Goal: Task Accomplishment & Management: Use online tool/utility

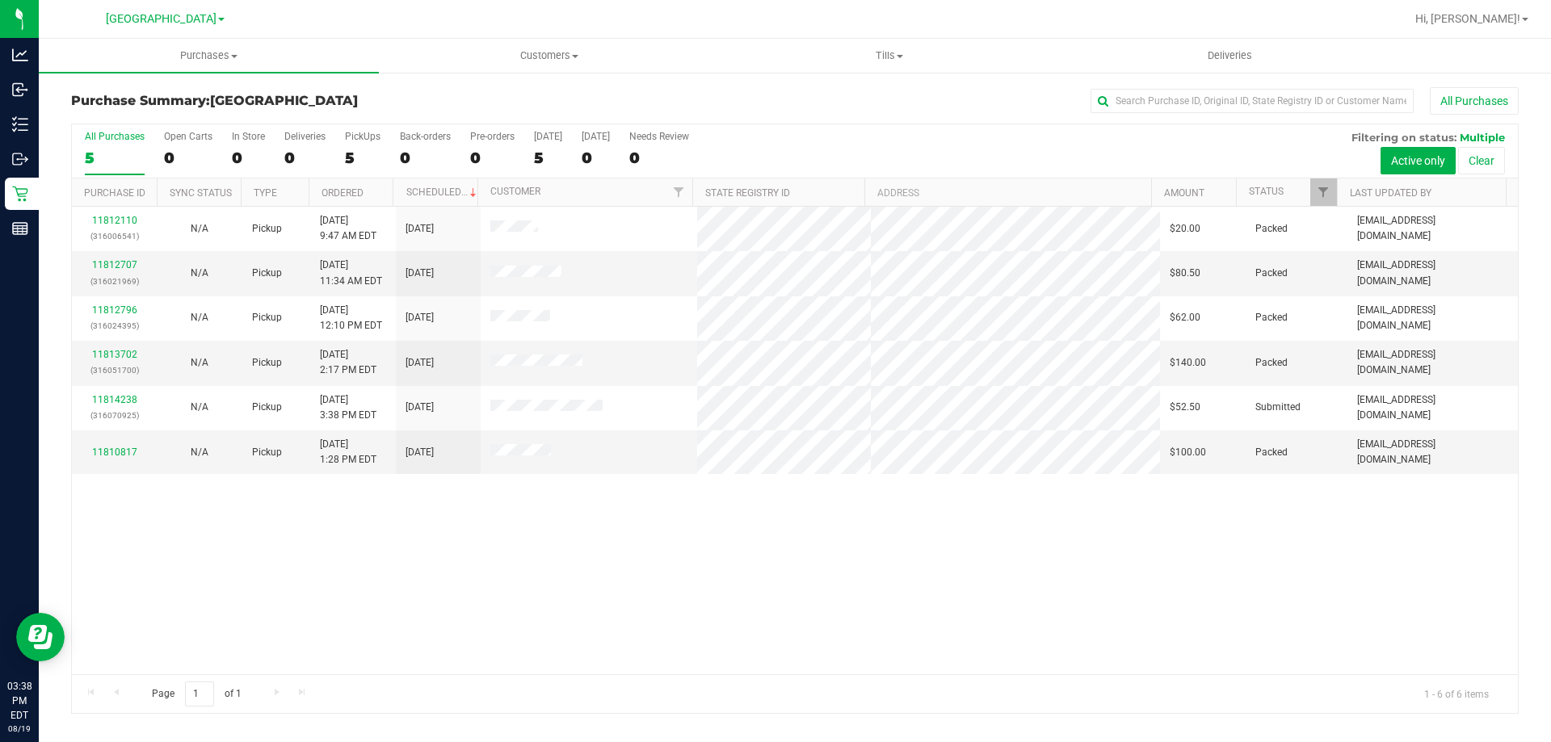
click at [313, 558] on div "11812110 (316006541) N/A Pickup 8/19/2025 9:47 AM EDT 8/19/2025 $20.00 Packed a…" at bounding box center [795, 441] width 1446 height 468
click at [115, 404] on link "11814238" at bounding box center [114, 399] width 45 height 11
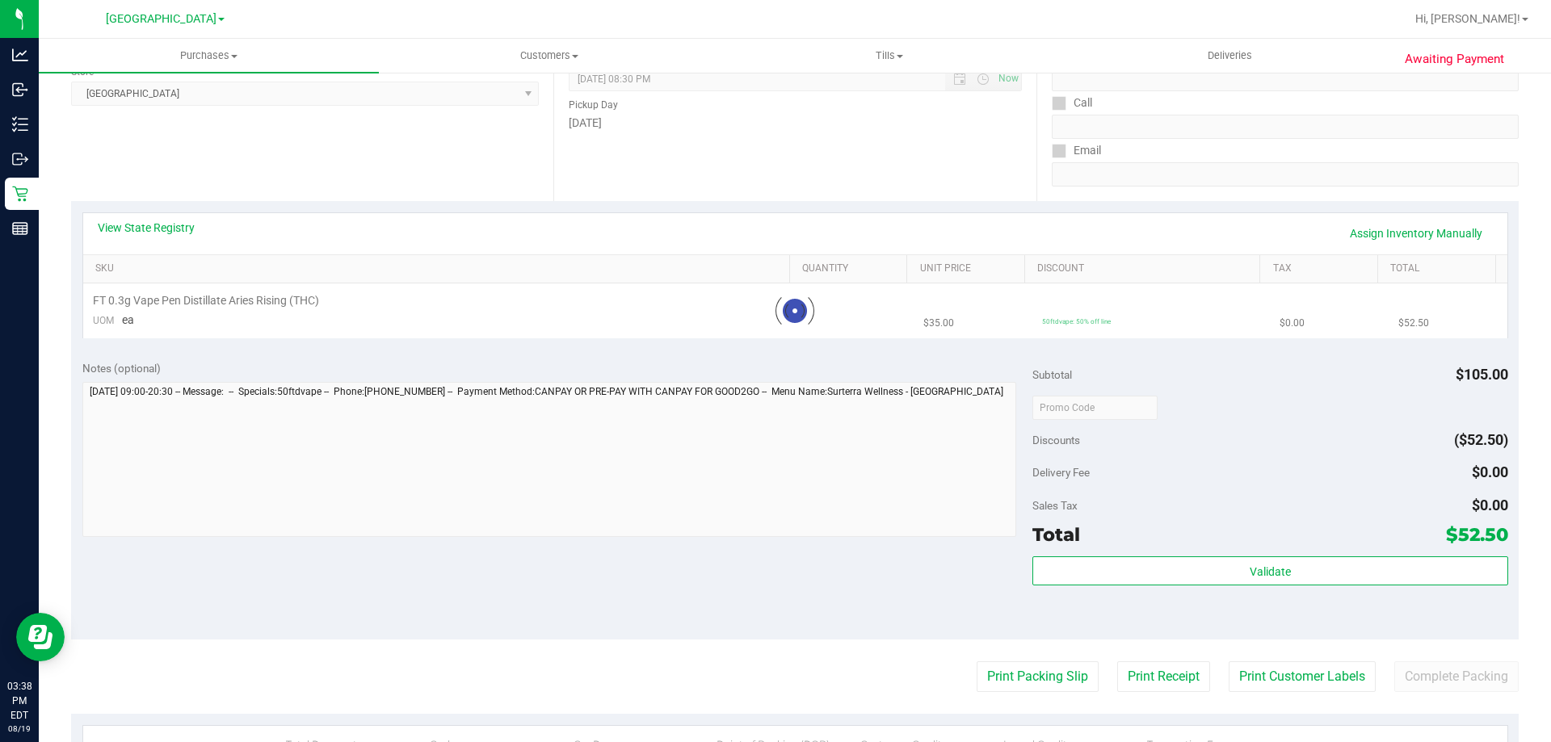
scroll to position [242, 0]
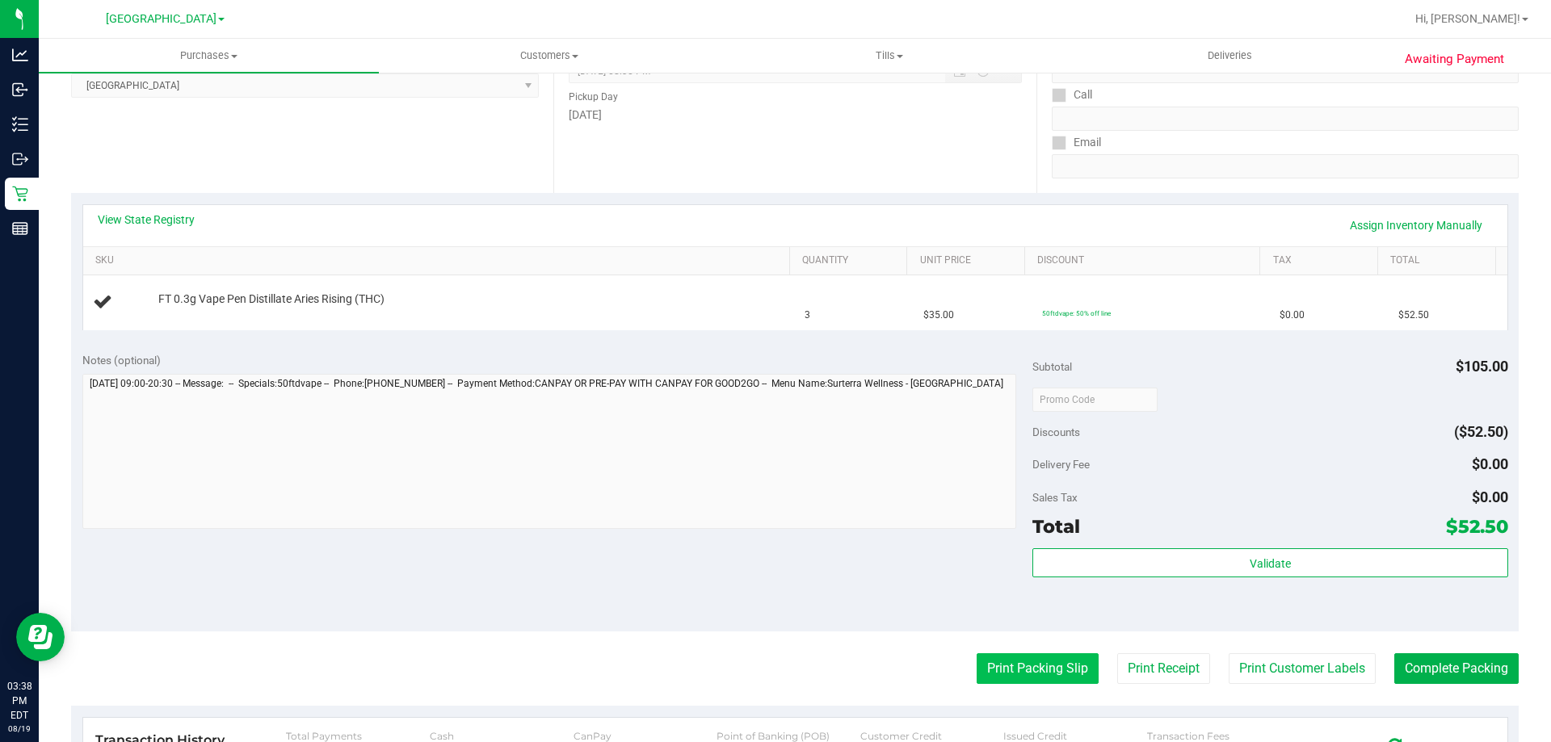
click at [1015, 681] on button "Print Packing Slip" at bounding box center [1038, 669] width 122 height 31
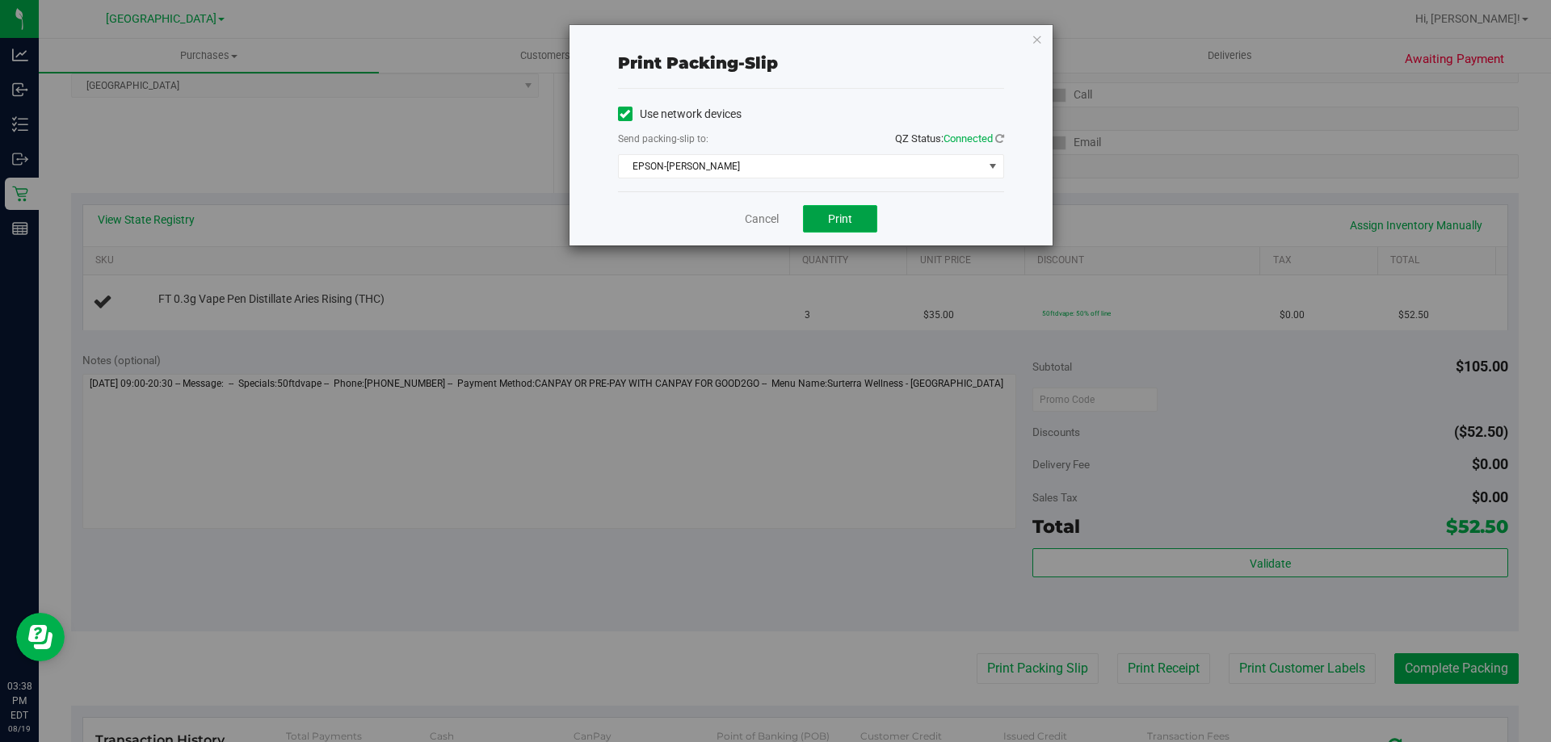
click at [810, 206] on button "Print" at bounding box center [840, 218] width 74 height 27
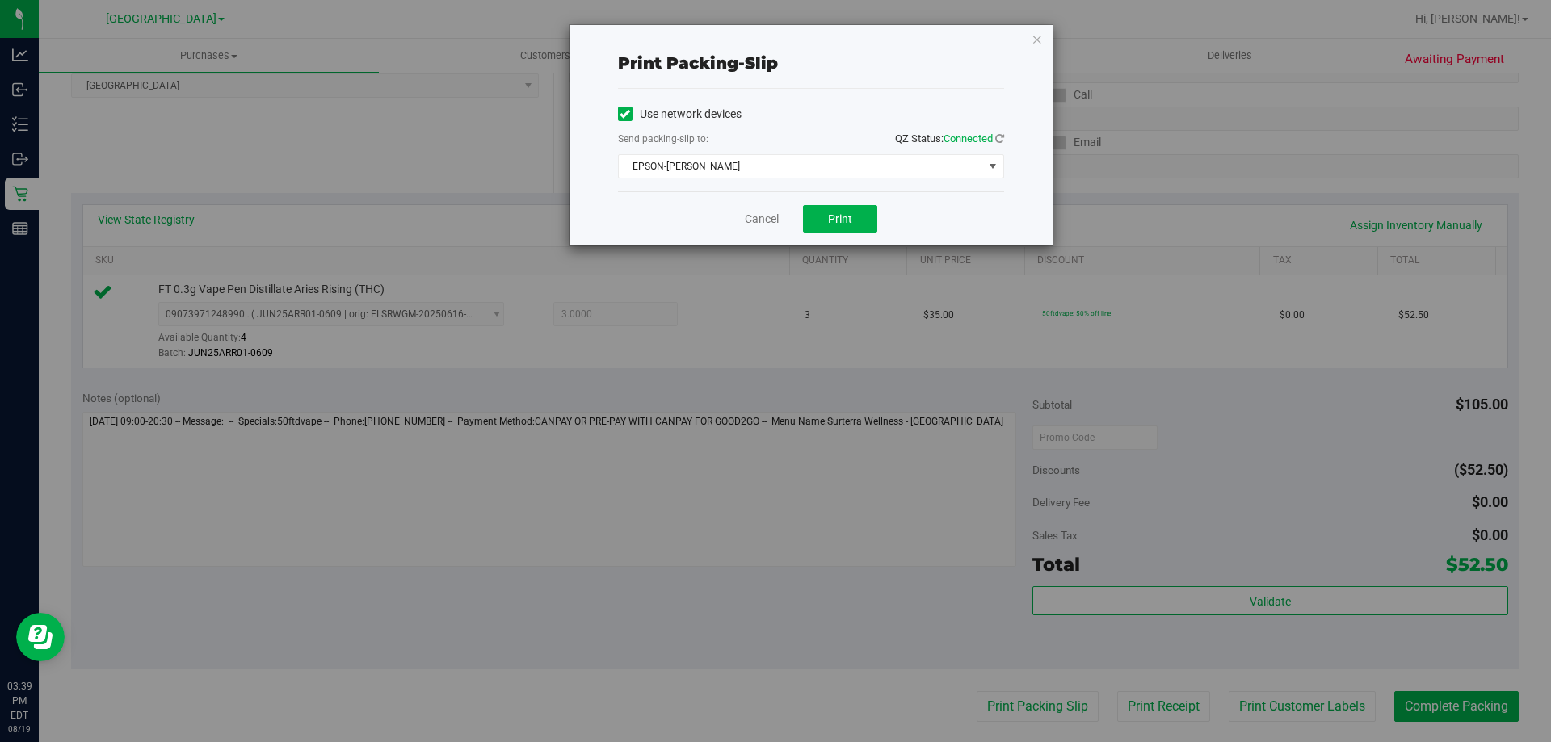
click at [759, 212] on link "Cancel" at bounding box center [762, 219] width 34 height 17
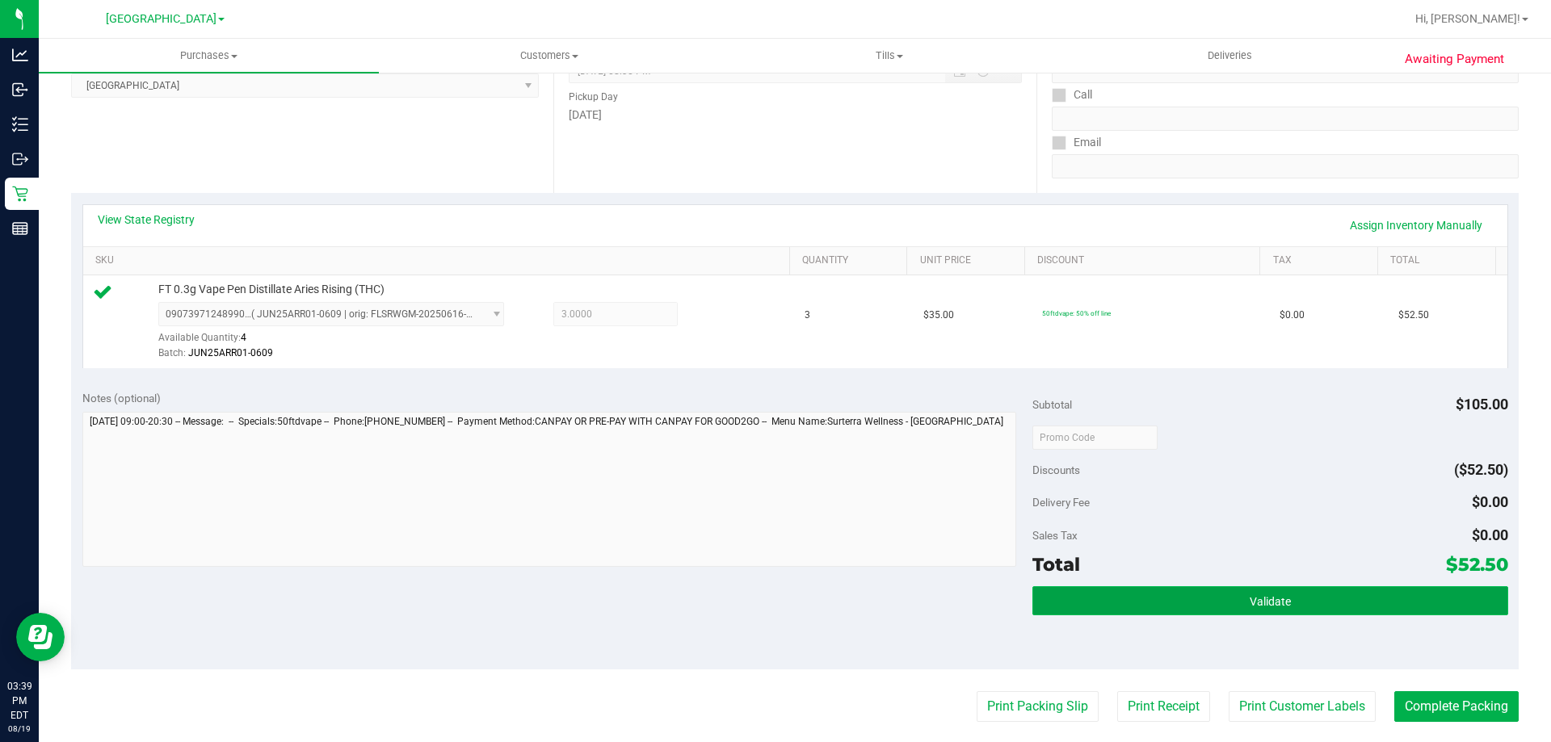
click at [1149, 607] on button "Validate" at bounding box center [1269, 600] width 475 height 29
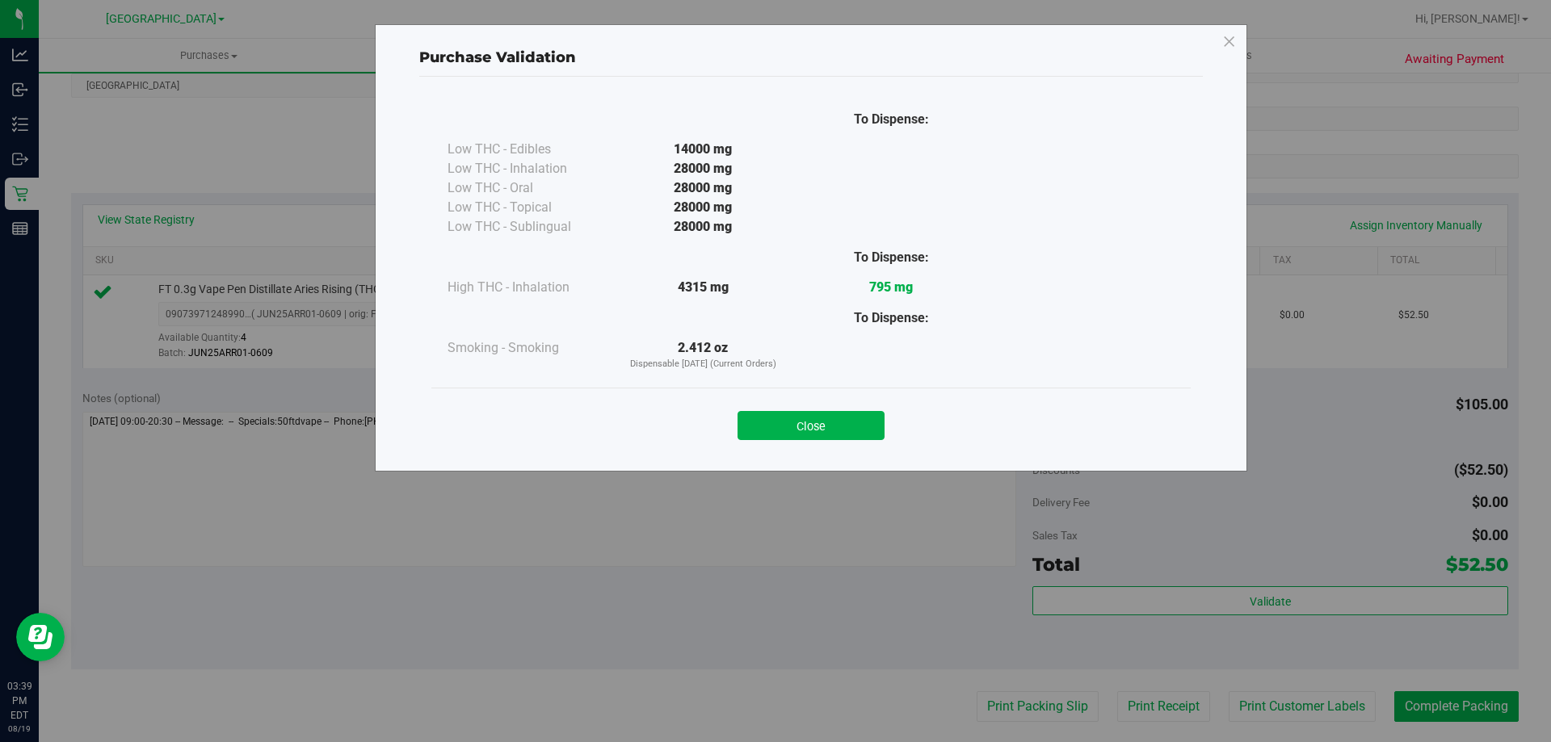
click at [855, 407] on div "Close" at bounding box center [810, 421] width 735 height 40
click at [847, 410] on div "Close" at bounding box center [810, 421] width 735 height 40
click at [844, 420] on button "Close" at bounding box center [811, 425] width 147 height 29
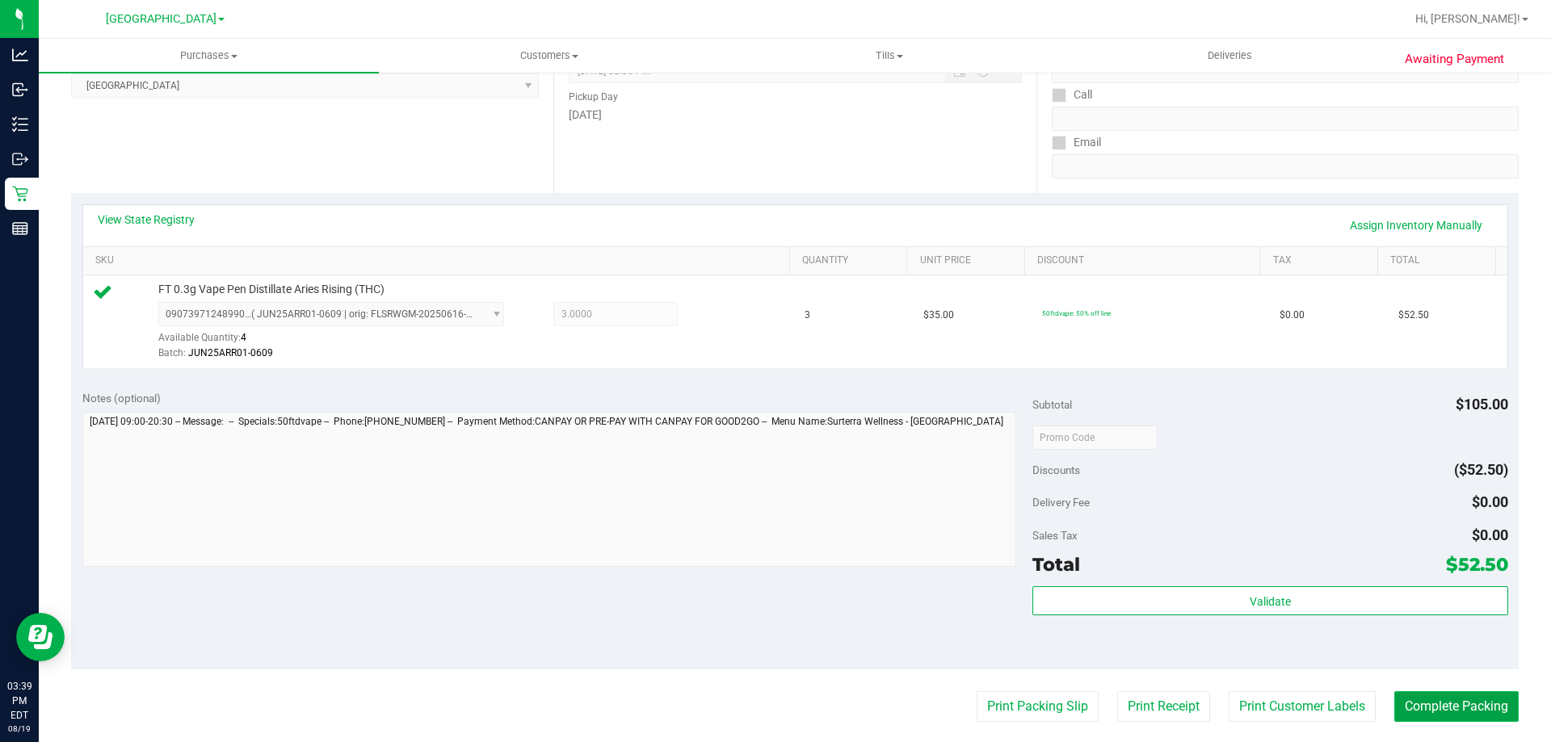
click at [1418, 702] on button "Complete Packing" at bounding box center [1456, 707] width 124 height 31
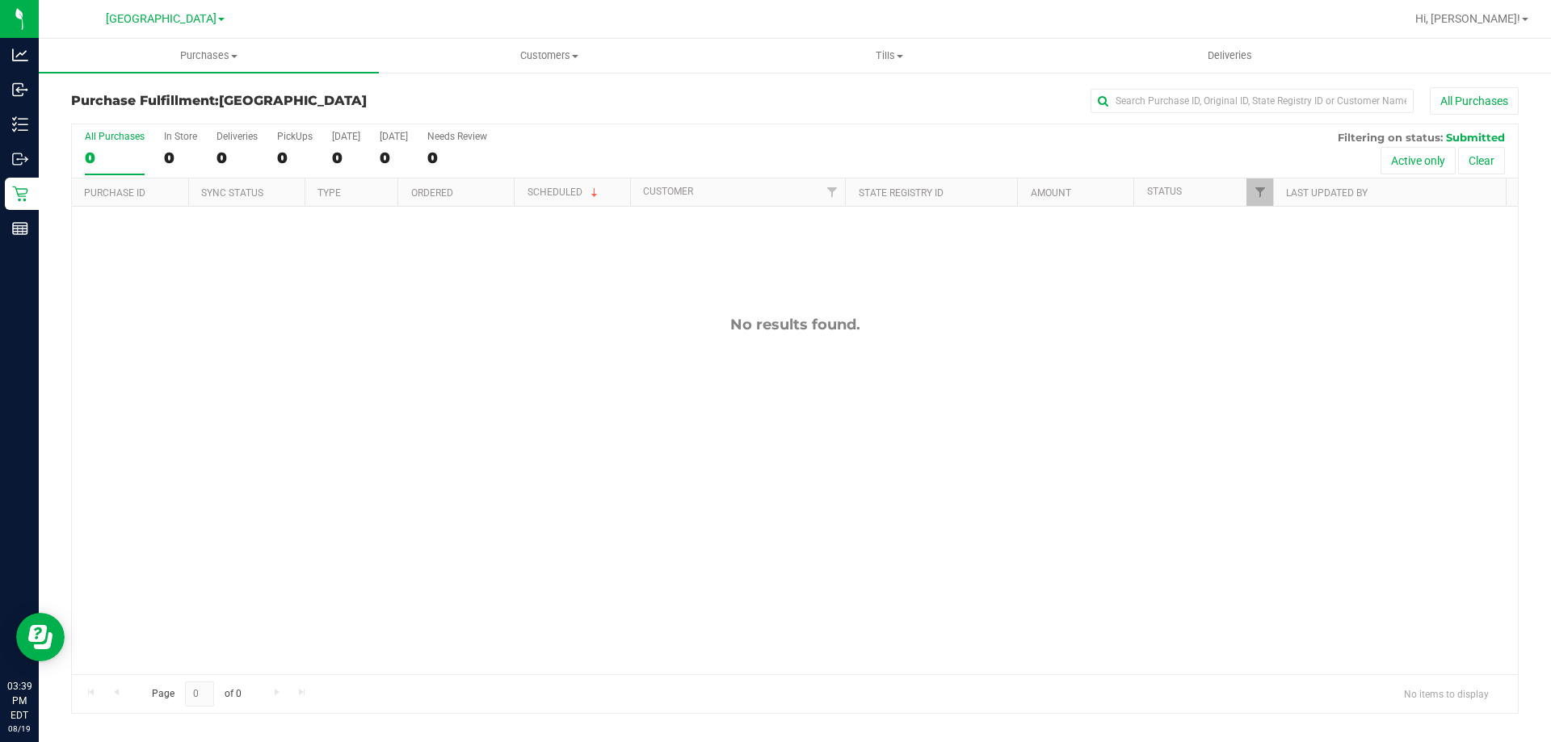
click at [542, 735] on div "Purchases Summary of purchases Fulfillment All purchases Customers All customer…" at bounding box center [795, 391] width 1512 height 704
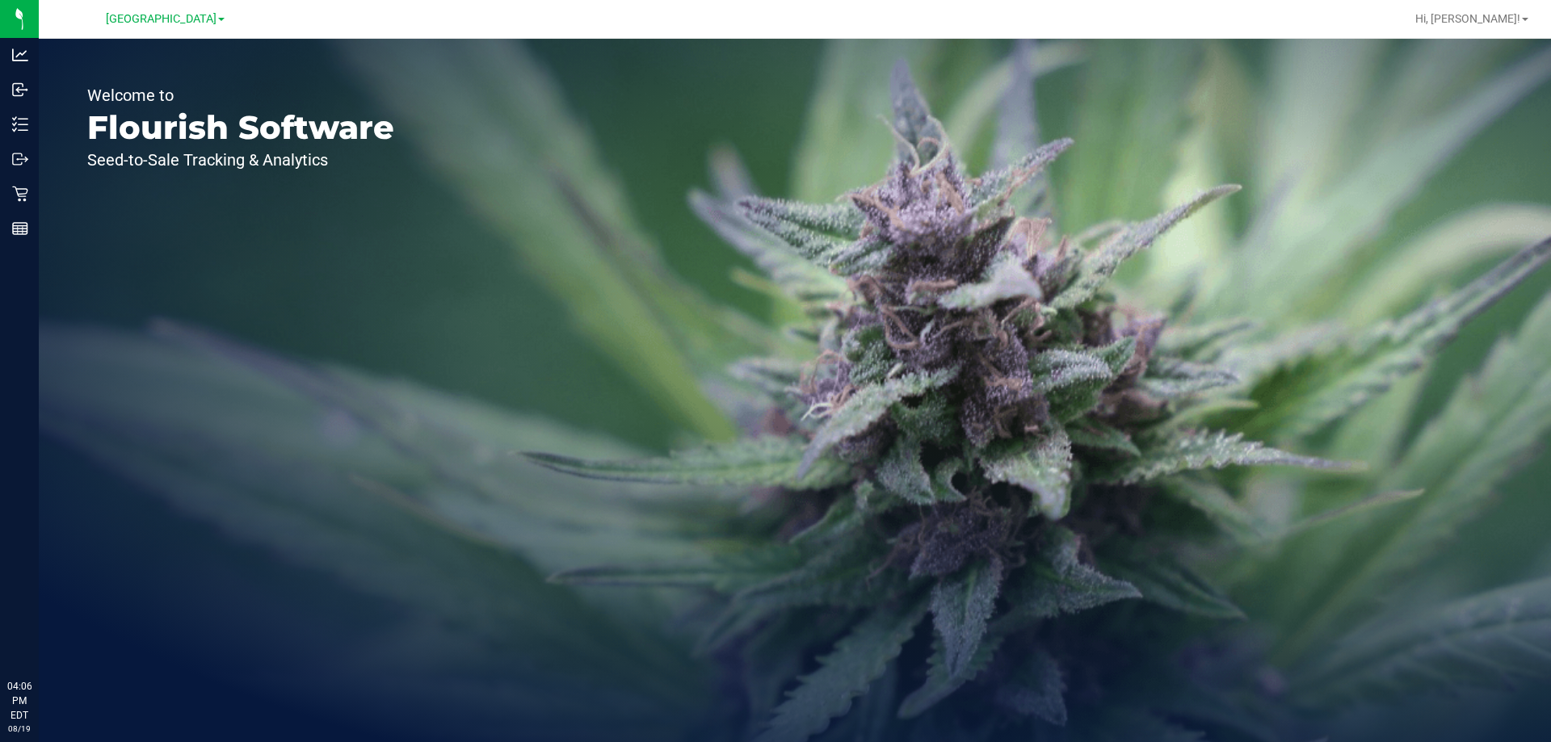
click at [1071, 531] on div "Welcome to Flourish Software Seed-to-Sale Tracking & Analytics" at bounding box center [795, 391] width 1512 height 704
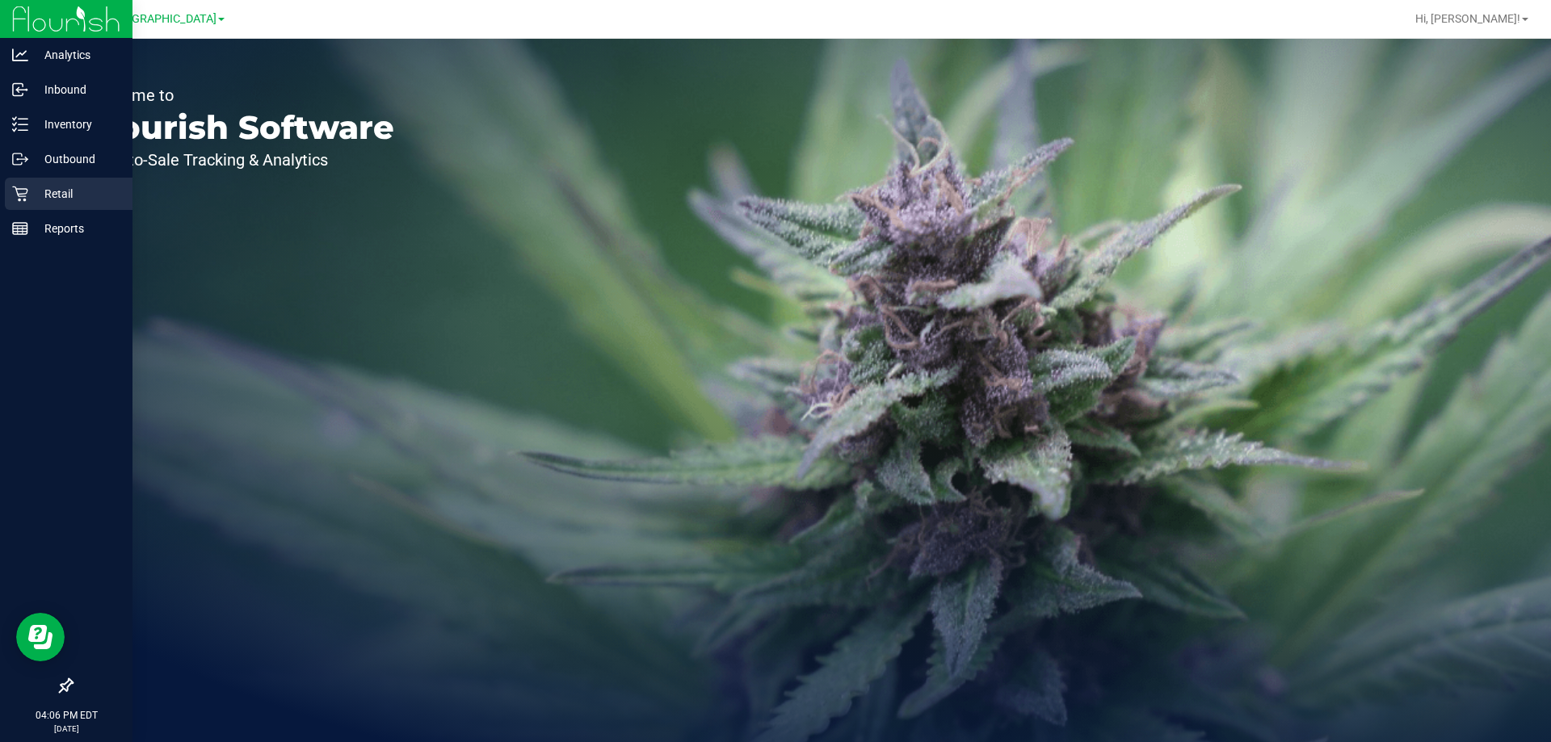
click at [64, 192] on p "Retail" at bounding box center [76, 193] width 97 height 19
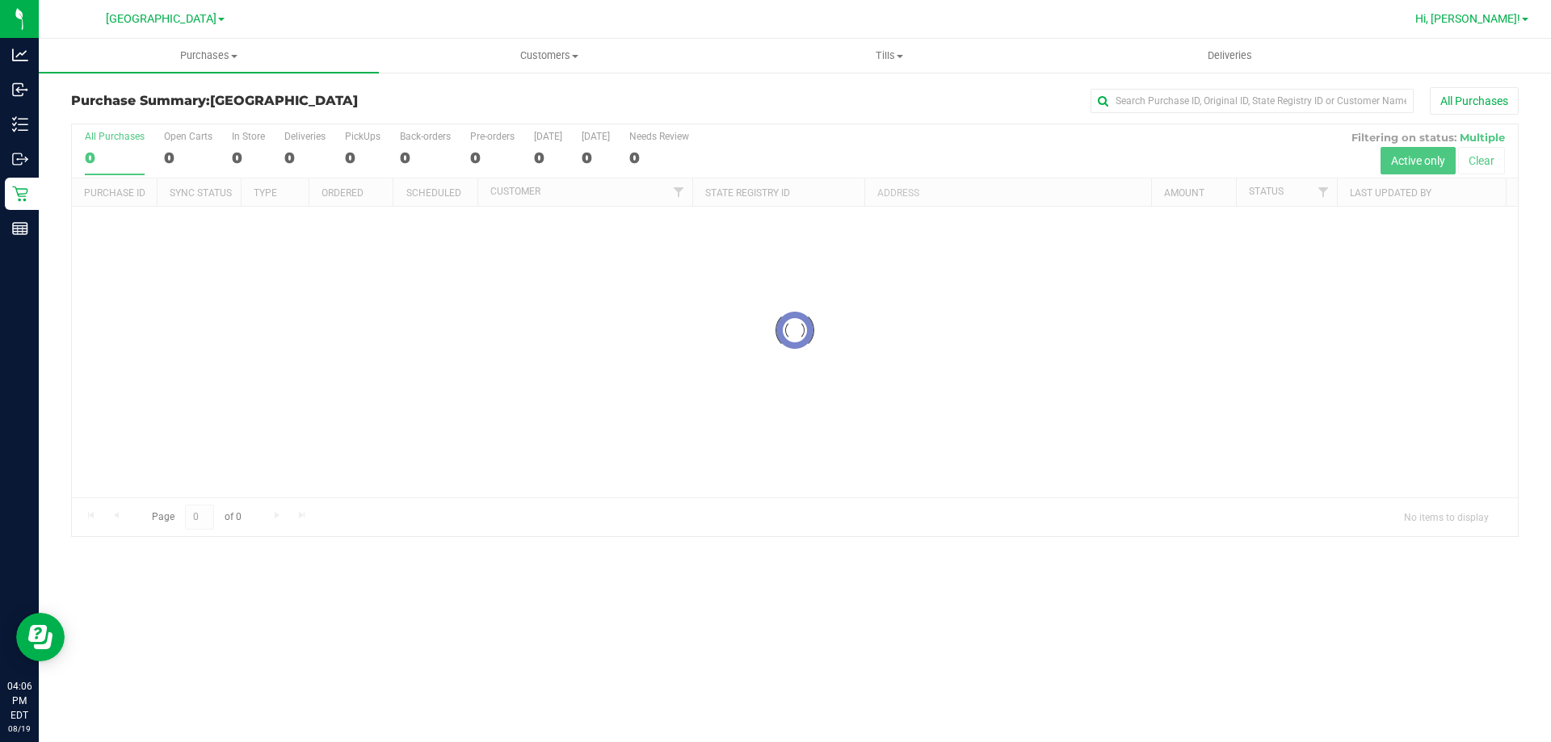
click at [1509, 25] on span "Hi, [PERSON_NAME]!" at bounding box center [1467, 18] width 105 height 13
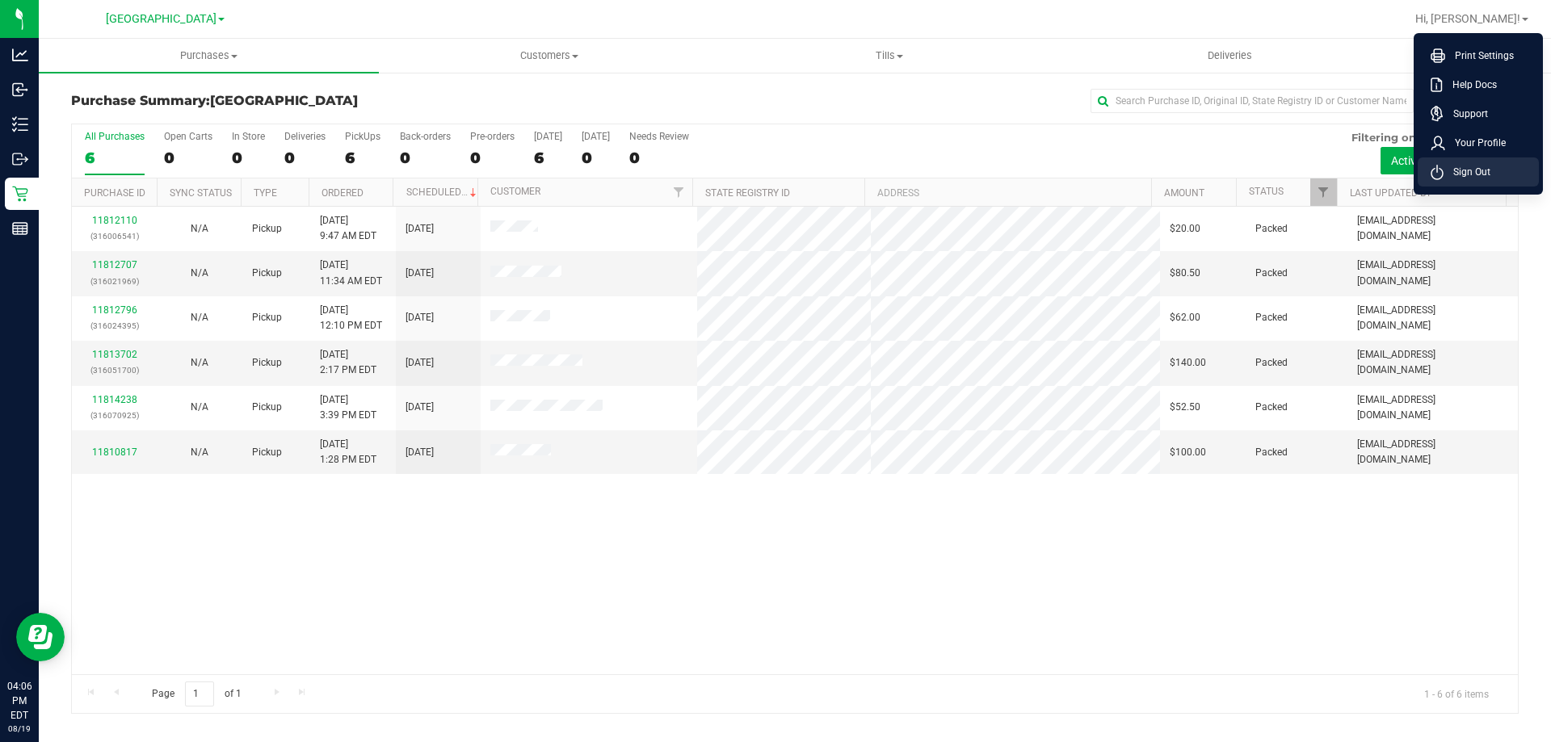
click at [1474, 166] on span "Sign Out" at bounding box center [1467, 172] width 47 height 16
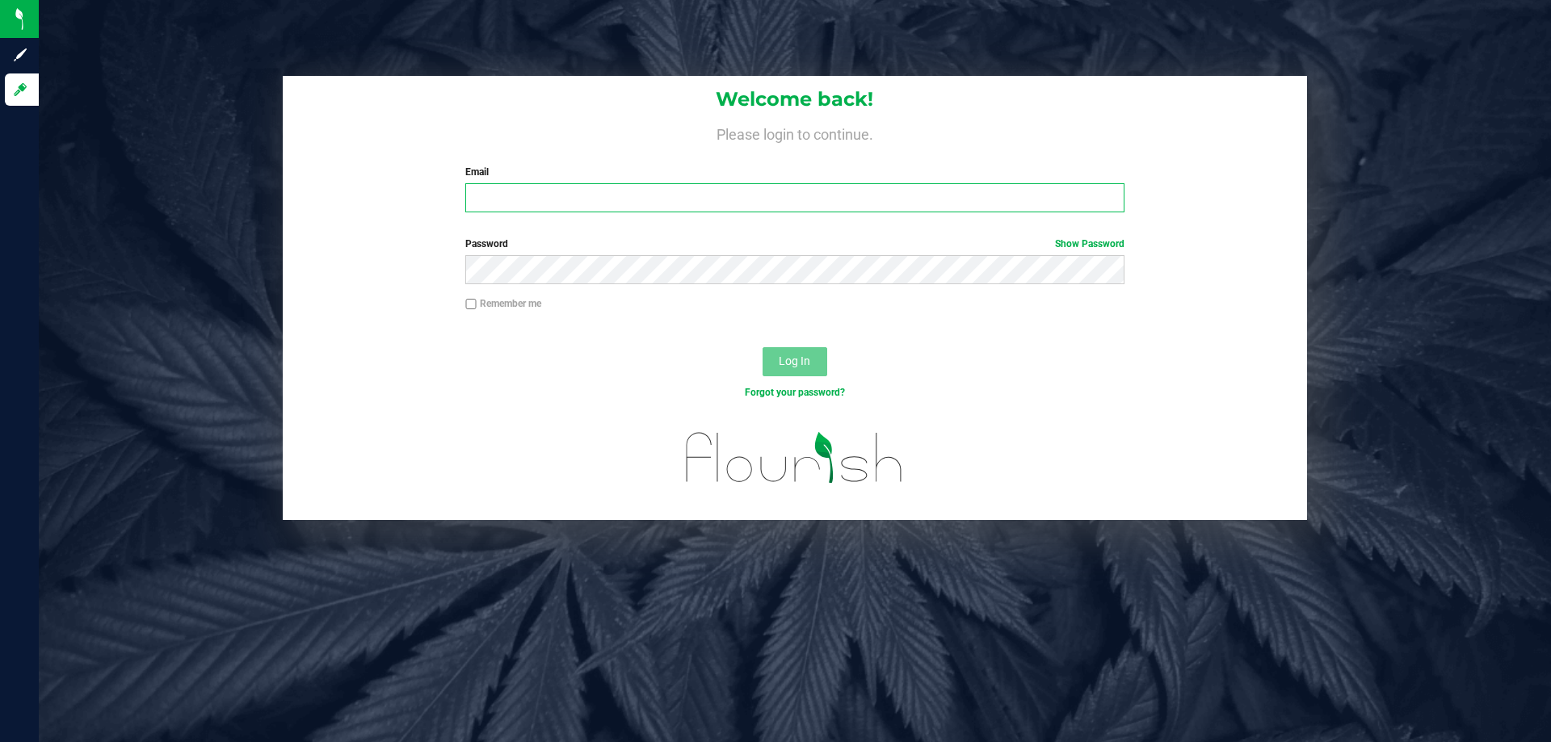
click at [495, 197] on input "Email" at bounding box center [794, 197] width 658 height 29
type input "[EMAIL_ADDRESS][DOMAIN_NAME]"
click at [763, 347] on button "Log In" at bounding box center [795, 361] width 65 height 29
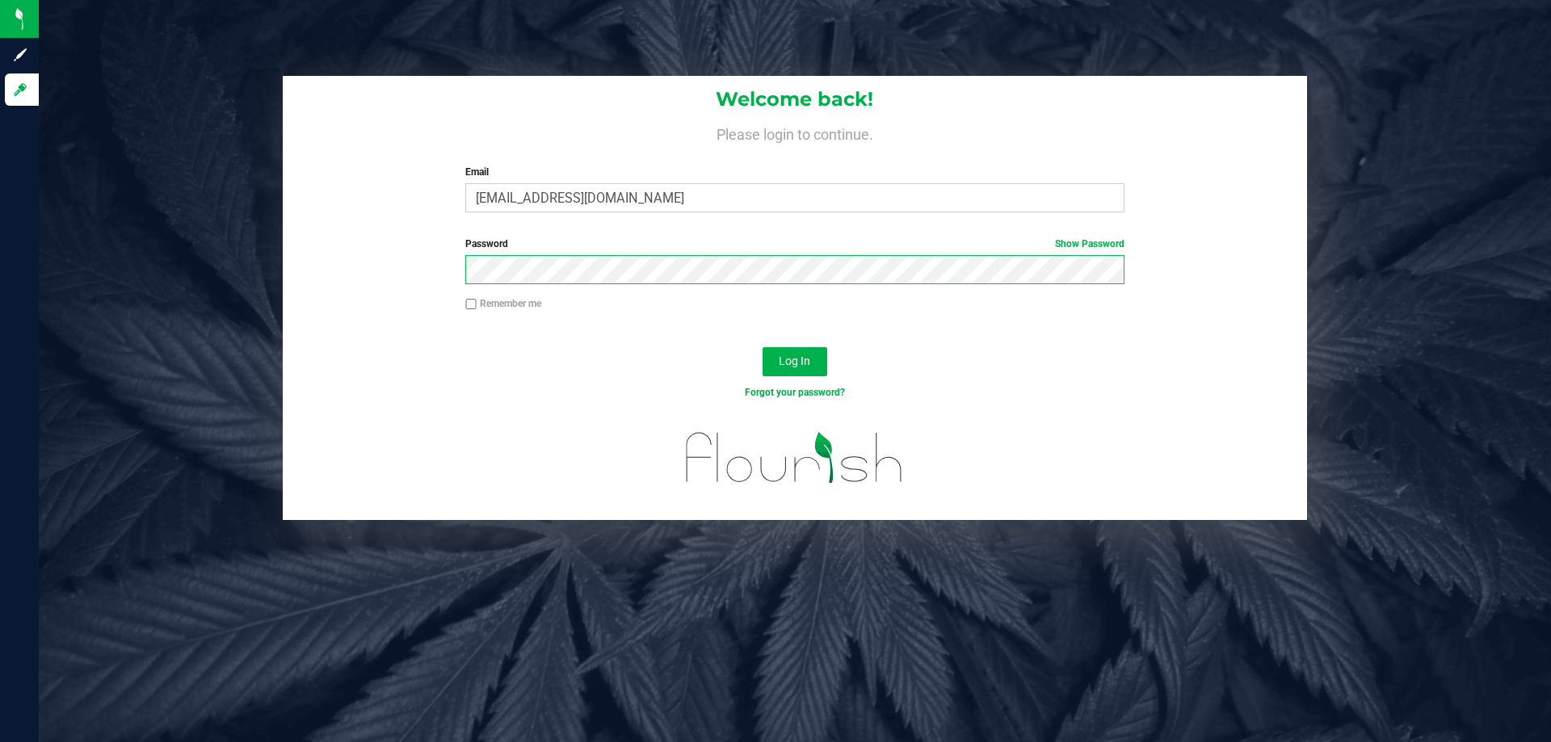
click at [763, 347] on button "Log In" at bounding box center [795, 361] width 65 height 29
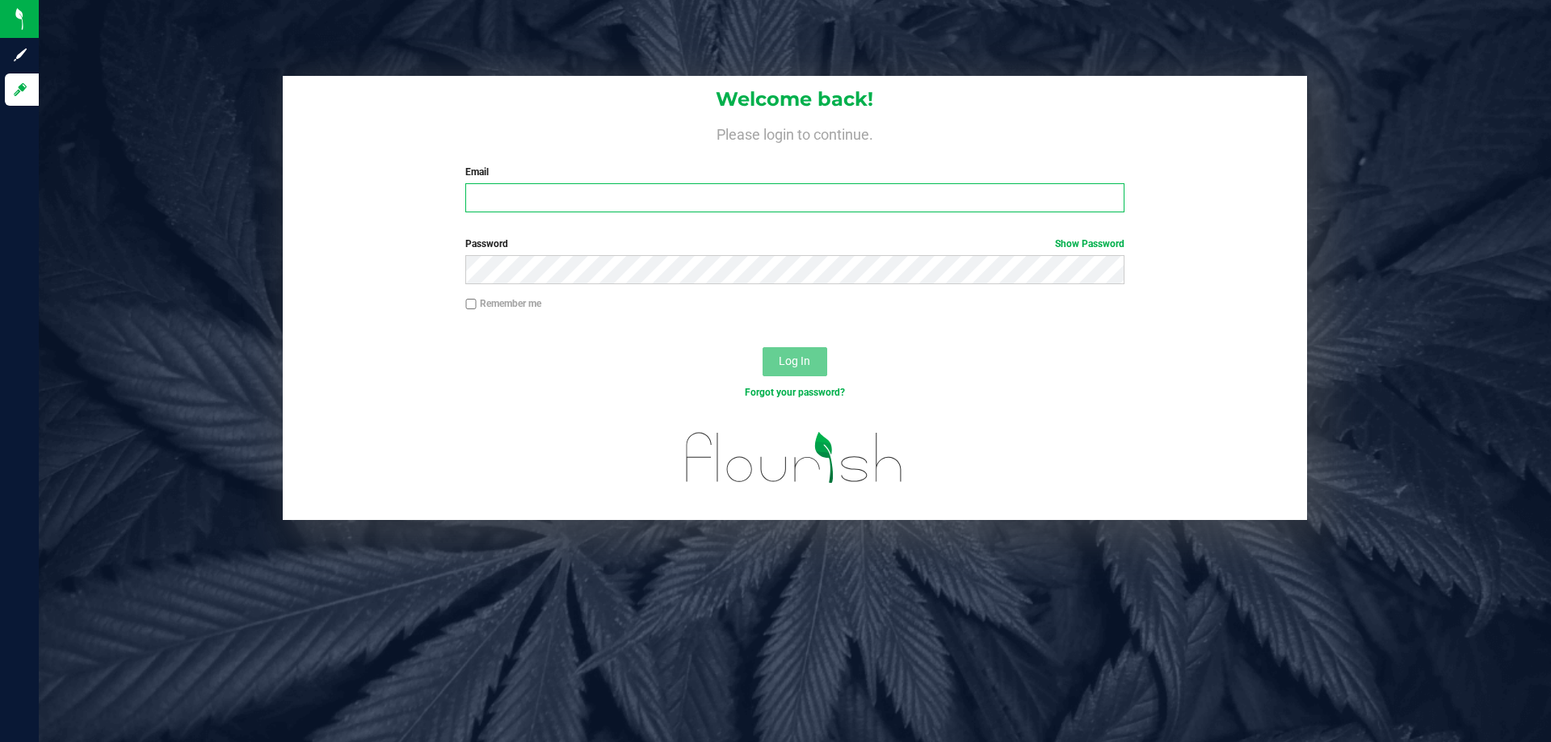
click at [637, 203] on input "Email" at bounding box center [794, 197] width 658 height 29
type input "[EMAIL_ADDRESS][DOMAIN_NAME]"
click at [763, 347] on button "Log In" at bounding box center [795, 361] width 65 height 29
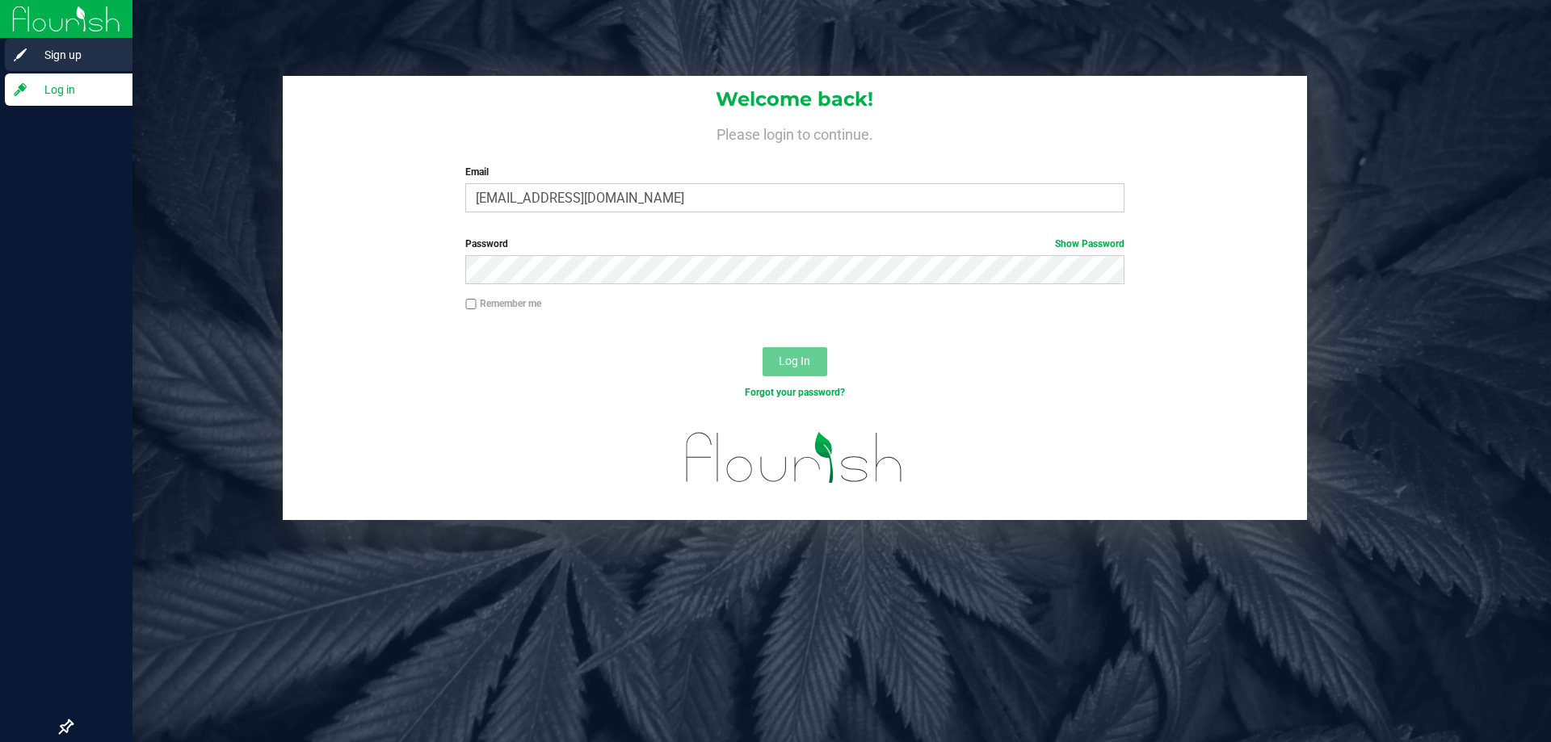
click at [27, 48] on icon at bounding box center [20, 55] width 16 height 16
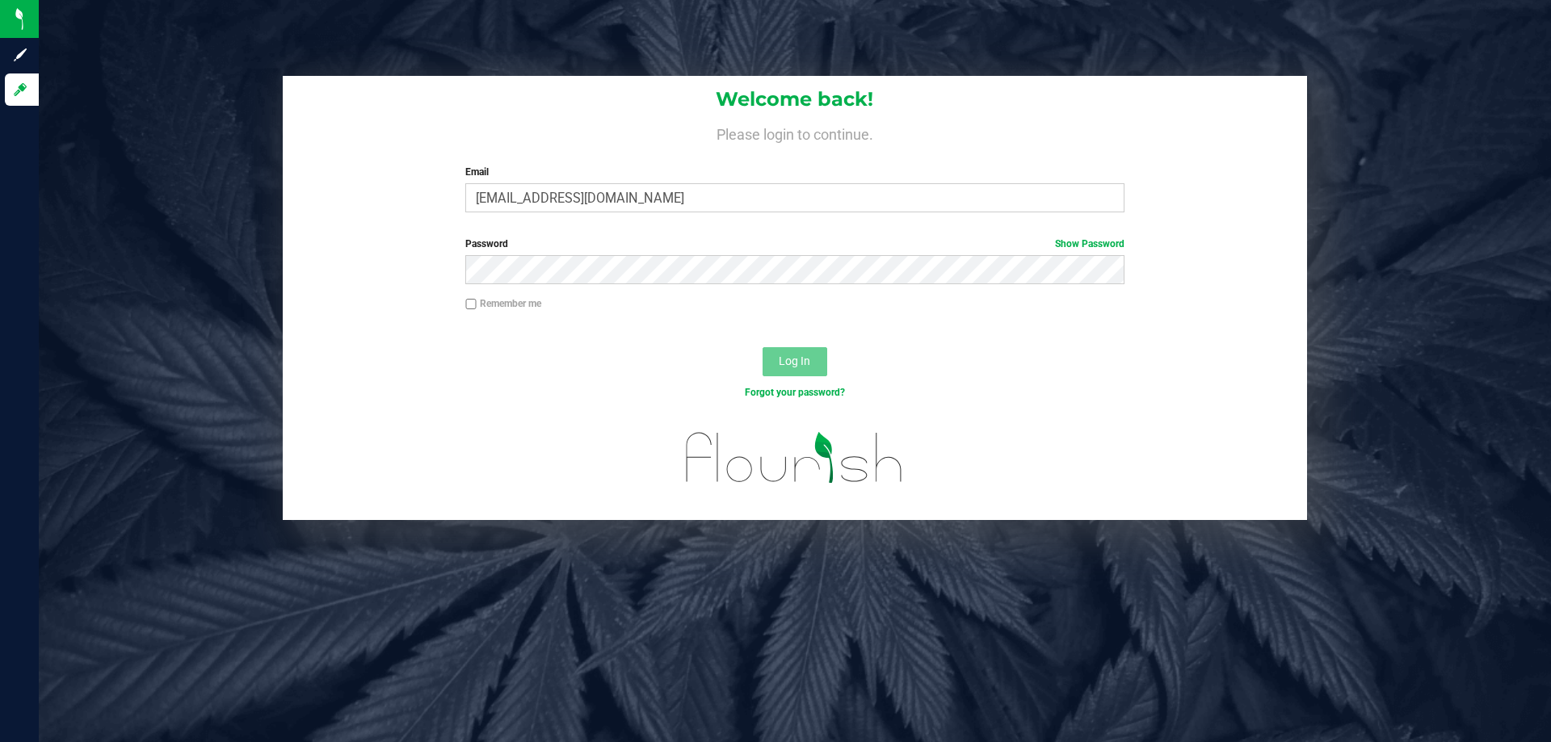
click at [544, 252] on div "Password Show Password" at bounding box center [794, 261] width 683 height 48
click at [763, 347] on button "Log In" at bounding box center [795, 361] width 65 height 29
